Goal: Information Seeking & Learning: Understand process/instructions

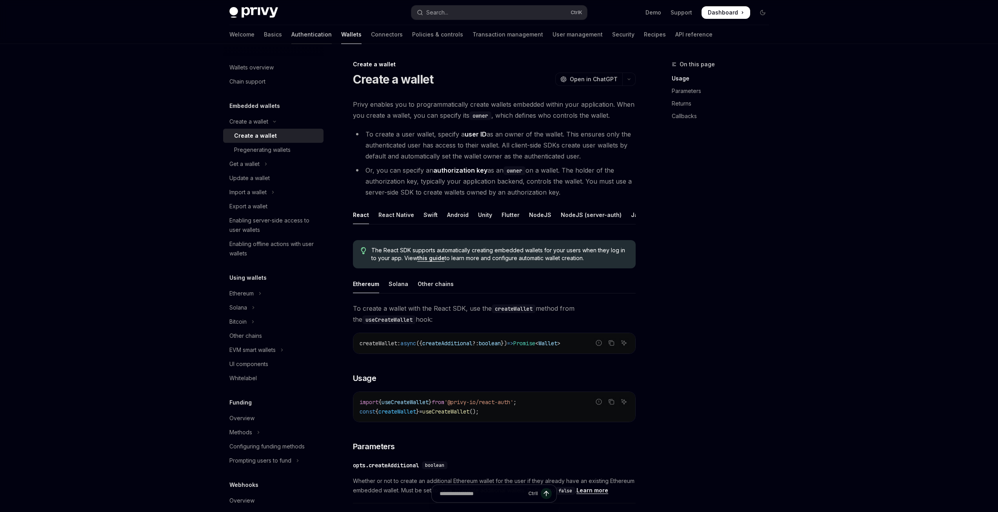
click at [291, 31] on link "Authentication" at bounding box center [311, 34] width 40 height 19
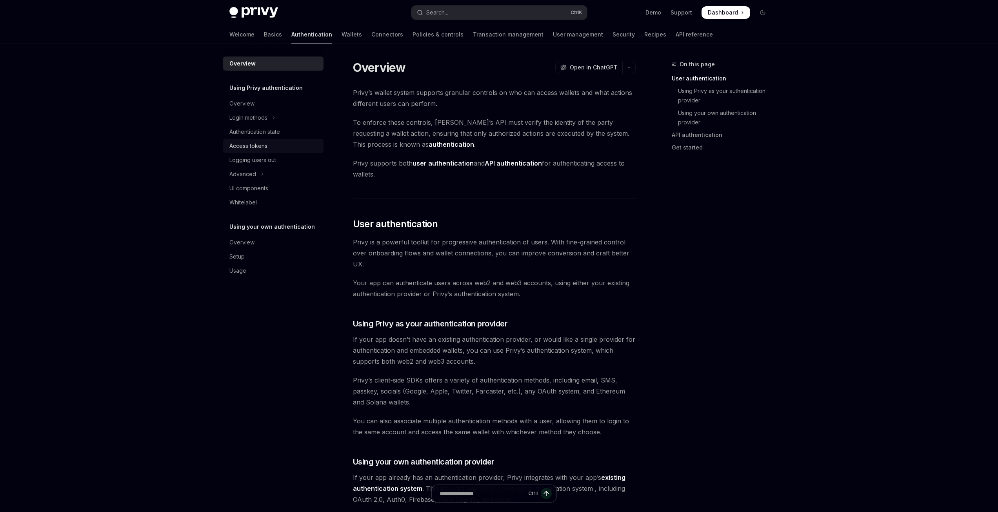
click at [254, 147] on div "Access tokens" at bounding box center [248, 145] width 38 height 9
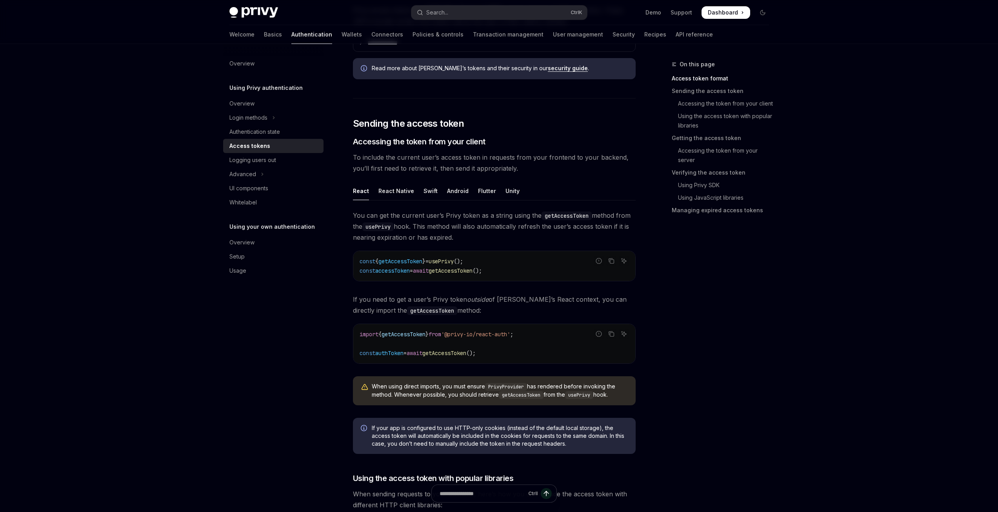
scroll to position [249, 0]
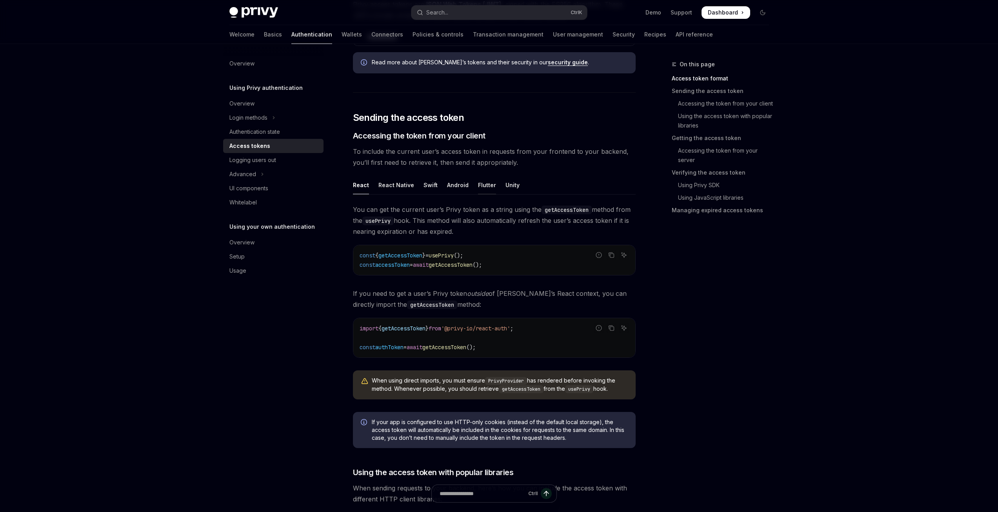
click at [486, 187] on div "Flutter" at bounding box center [487, 185] width 18 height 18
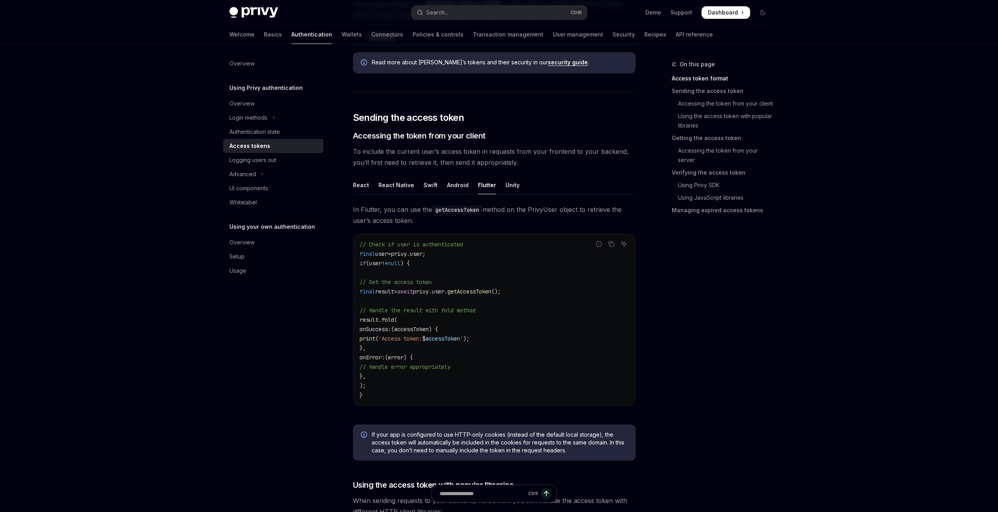
click at [492, 290] on span "getAccessToken" at bounding box center [470, 291] width 44 height 7
drag, startPoint x: 496, startPoint y: 290, endPoint x: 445, endPoint y: 295, distance: 51.2
click at [445, 295] on span "final result = await privy.user. getAccessToken ();" at bounding box center [430, 291] width 141 height 7
click at [480, 293] on span "getAccessToken" at bounding box center [470, 291] width 44 height 7
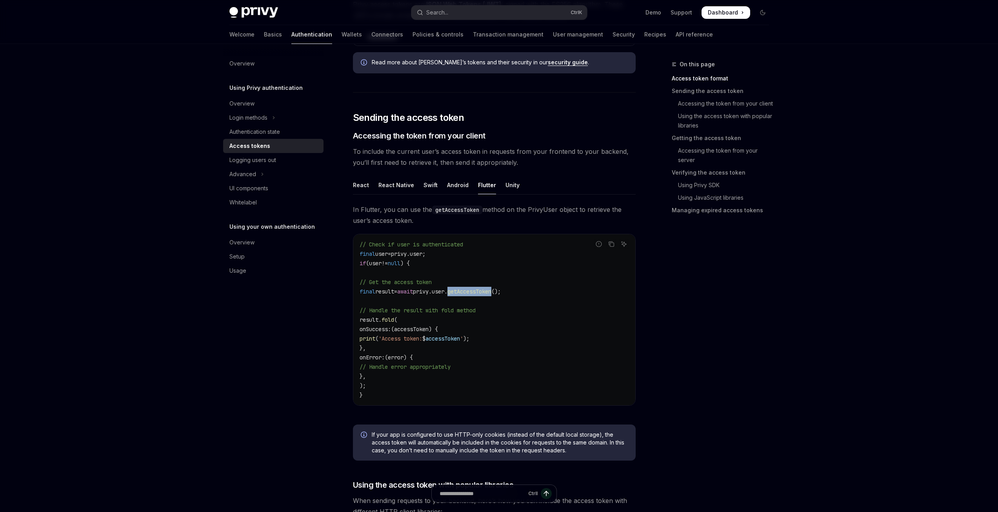
click at [480, 293] on span "getAccessToken" at bounding box center [470, 291] width 44 height 7
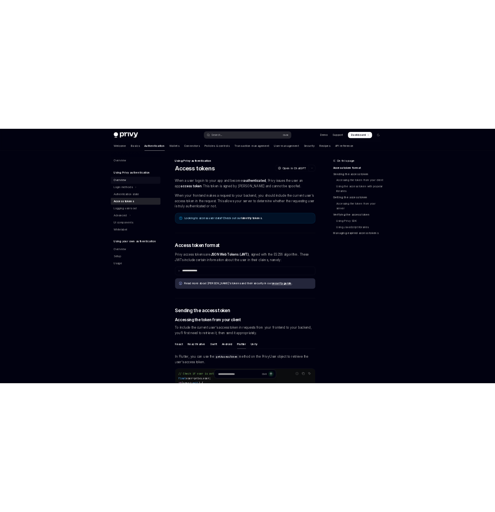
type textarea "*"
